Goal: Information Seeking & Learning: Learn about a topic

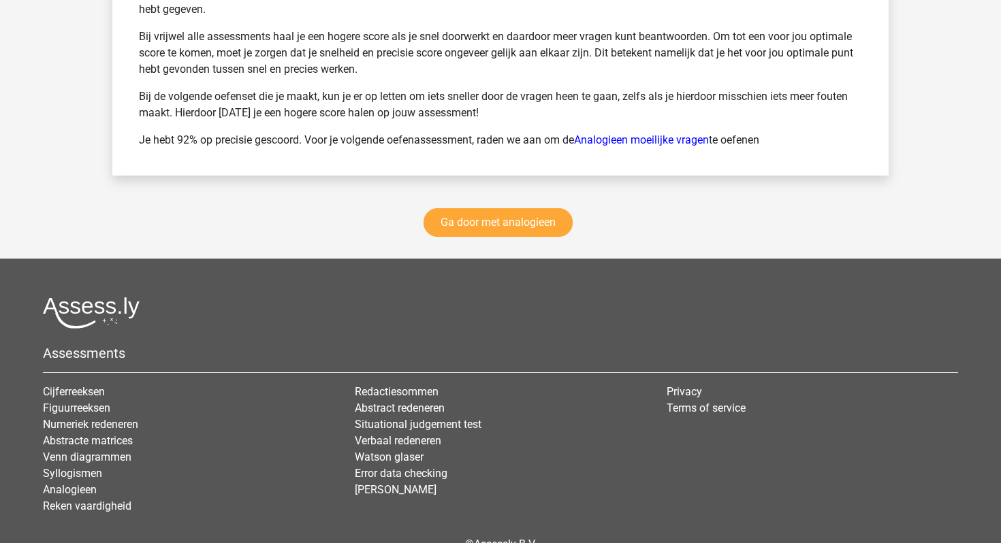
scroll to position [1932, 0]
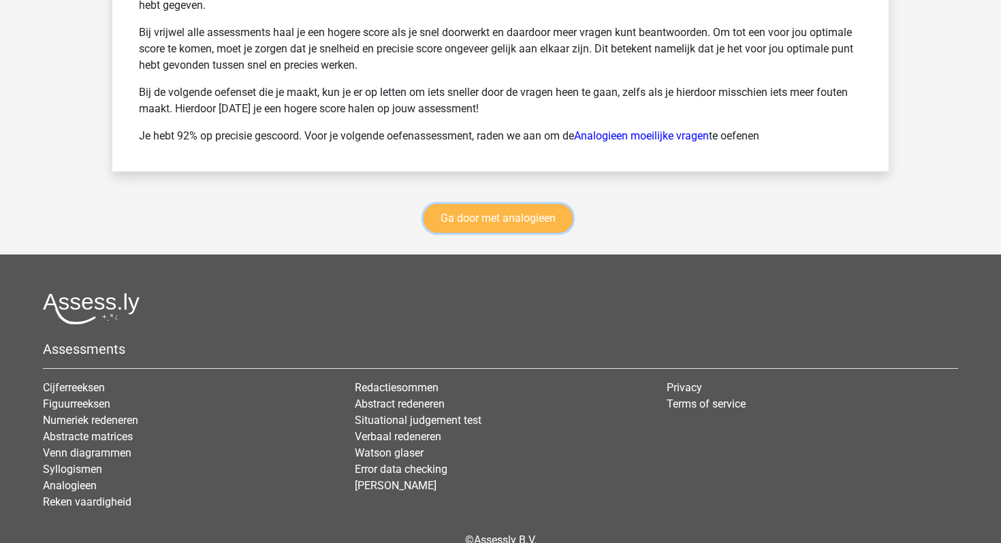
click at [498, 223] on link "Ga door met analogieen" at bounding box center [497, 218] width 149 height 29
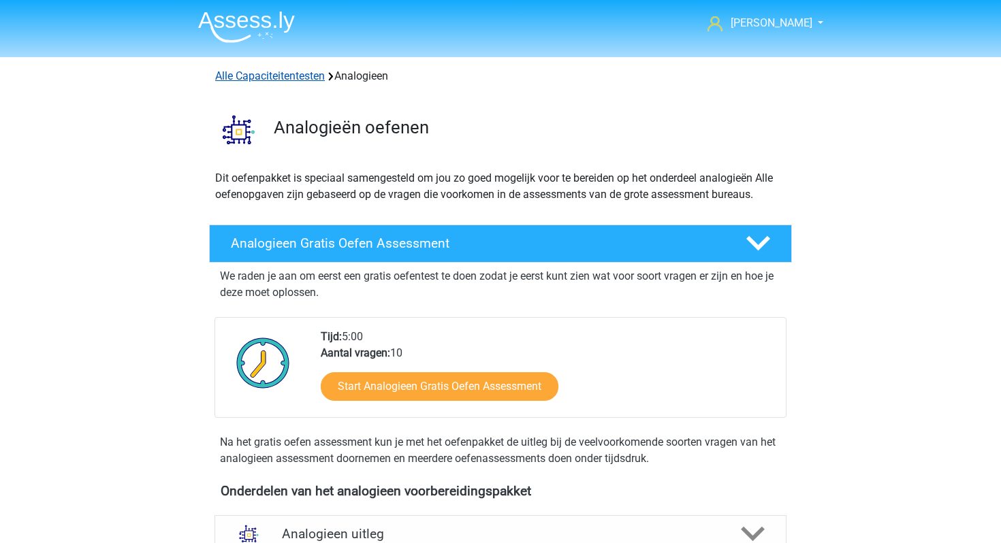
click at [268, 76] on link "Alle Capaciteitentesten" at bounding box center [270, 75] width 110 height 13
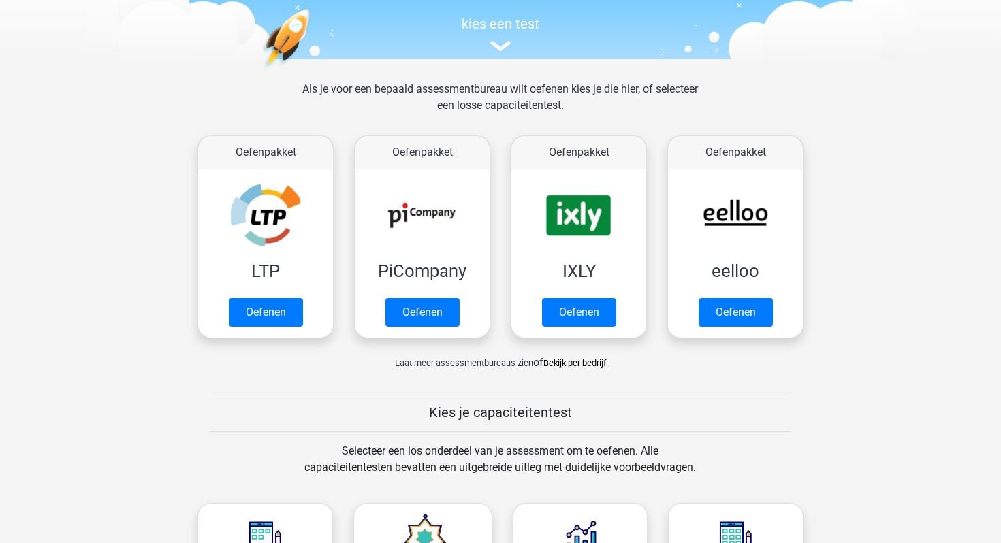
scroll to position [129, 0]
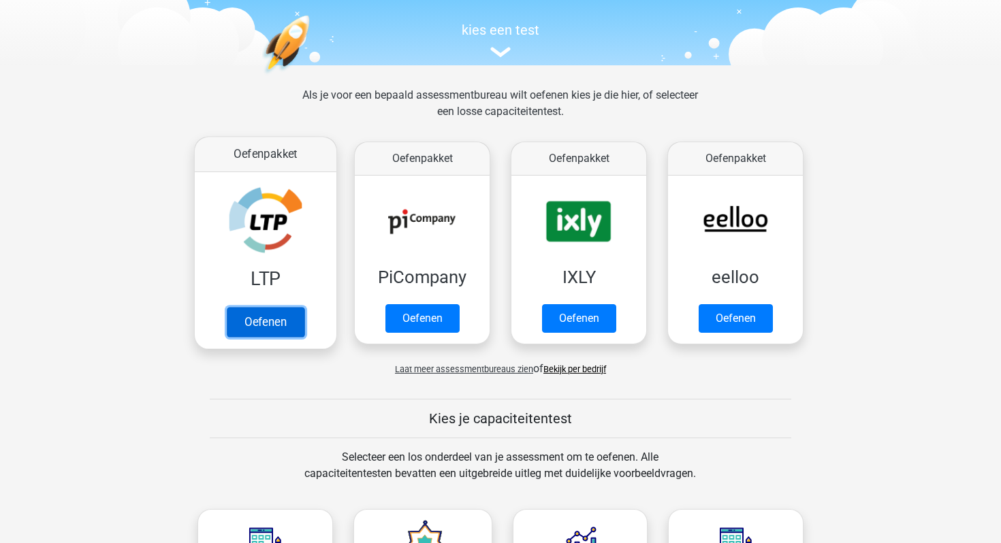
click at [271, 307] on link "Oefenen" at bounding box center [266, 322] width 78 height 30
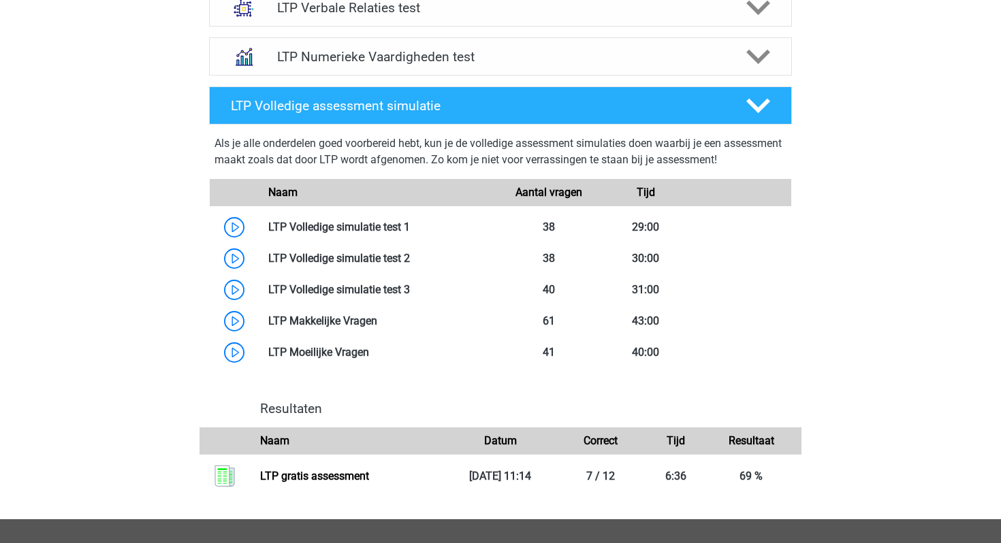
scroll to position [688, 0]
